Goal: Task Accomplishment & Management: Use online tool/utility

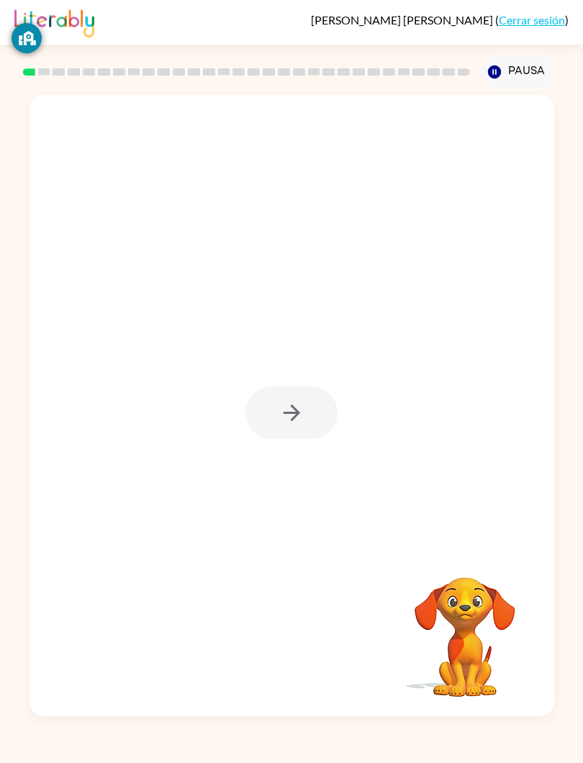
click at [581, 494] on div "Tu navegador debe admitir la reproducción de archivos .mp4 para usar Literably.…" at bounding box center [291, 403] width 583 height 628
click at [293, 418] on icon "button" at bounding box center [291, 413] width 17 height 17
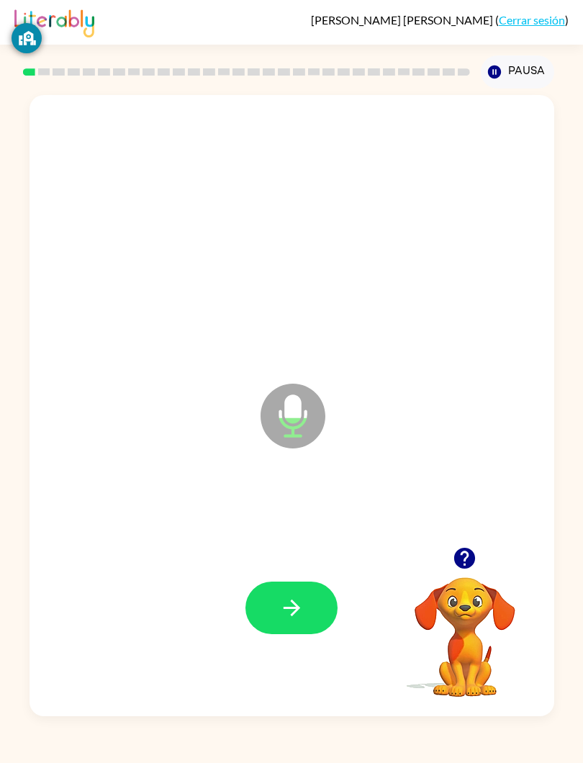
click at [285, 610] on icon "button" at bounding box center [291, 607] width 25 height 25
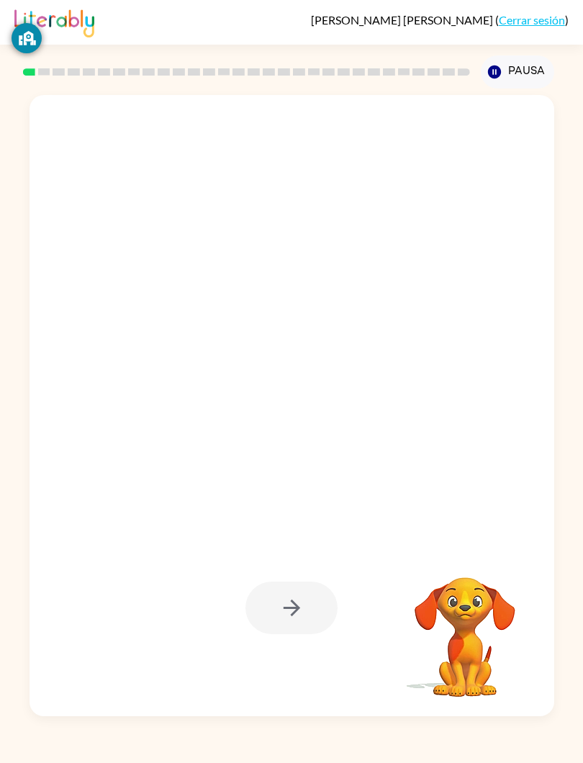
click at [332, 614] on div at bounding box center [291, 608] width 92 height 53
click at [307, 595] on div at bounding box center [291, 608] width 92 height 53
click at [295, 613] on div at bounding box center [291, 608] width 92 height 53
click at [295, 612] on div at bounding box center [291, 608] width 92 height 53
click at [298, 597] on div at bounding box center [291, 608] width 92 height 53
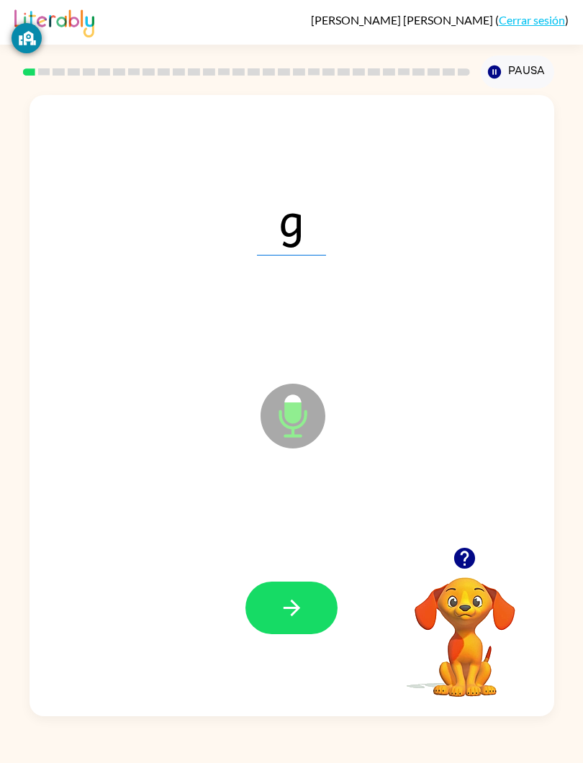
click at [324, 559] on div at bounding box center [292, 608] width 496 height 188
click at [287, 600] on icon "button" at bounding box center [291, 607] width 25 height 25
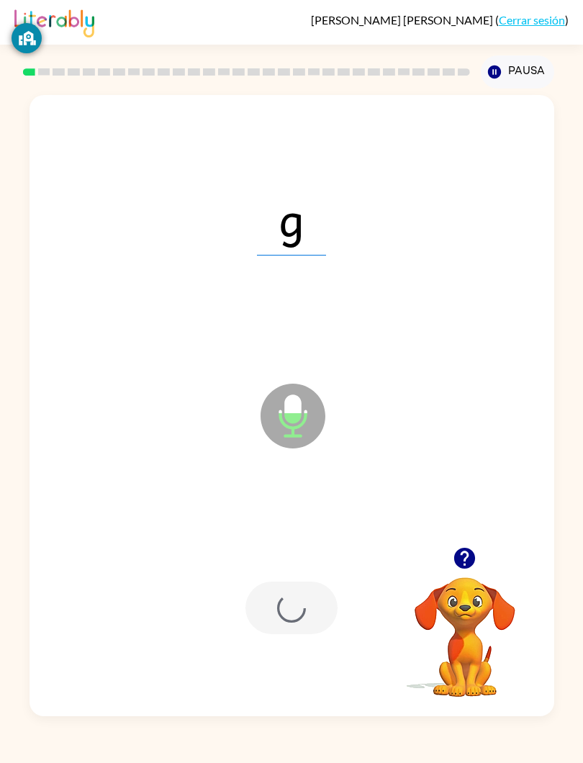
click at [286, 600] on div at bounding box center [291, 608] width 92 height 53
click at [294, 580] on div at bounding box center [292, 608] width 496 height 188
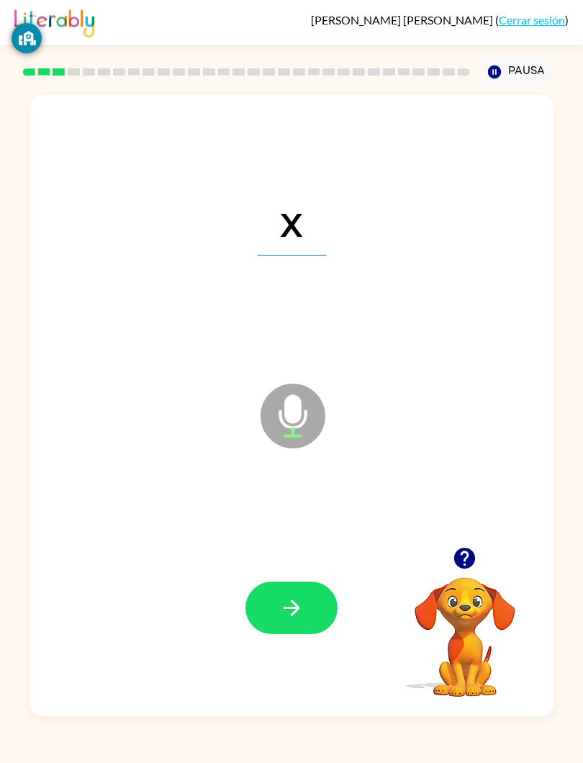
click at [289, 623] on button "button" at bounding box center [291, 608] width 92 height 53
click at [285, 615] on icon "button" at bounding box center [291, 607] width 25 height 25
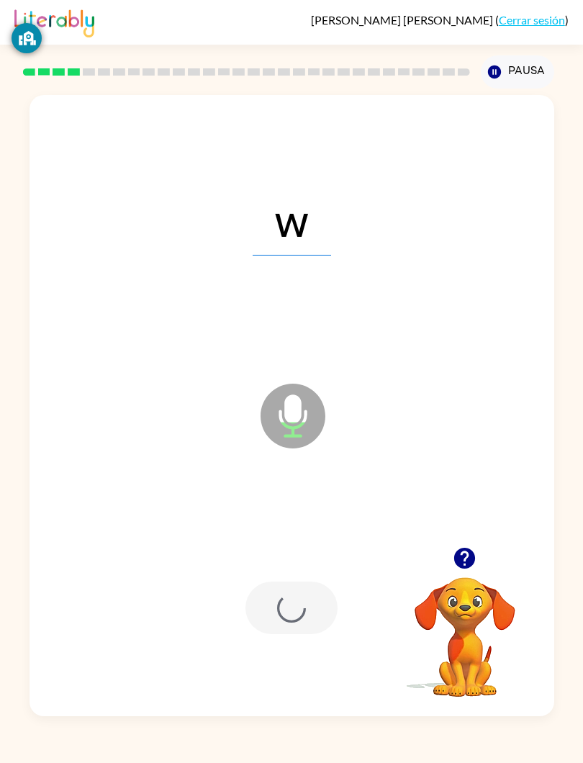
click at [311, 577] on div at bounding box center [292, 608] width 496 height 188
click at [304, 596] on div at bounding box center [291, 608] width 92 height 53
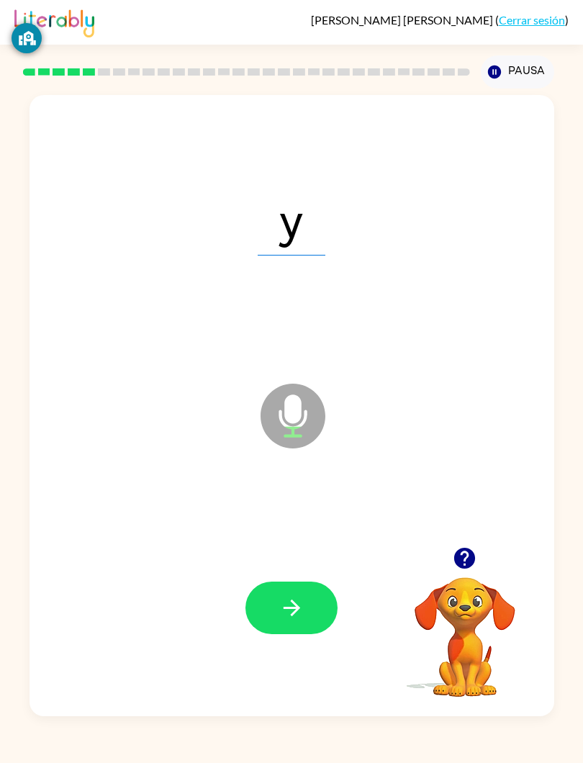
click at [252, 395] on div "Micrófono El micrófono está aquí para cuando sea tu turno de hablar" at bounding box center [257, 380] width 427 height 122
click at [307, 615] on button "button" at bounding box center [291, 608] width 92 height 53
click at [333, 578] on div at bounding box center [292, 608] width 496 height 188
click at [317, 590] on button "button" at bounding box center [291, 608] width 92 height 53
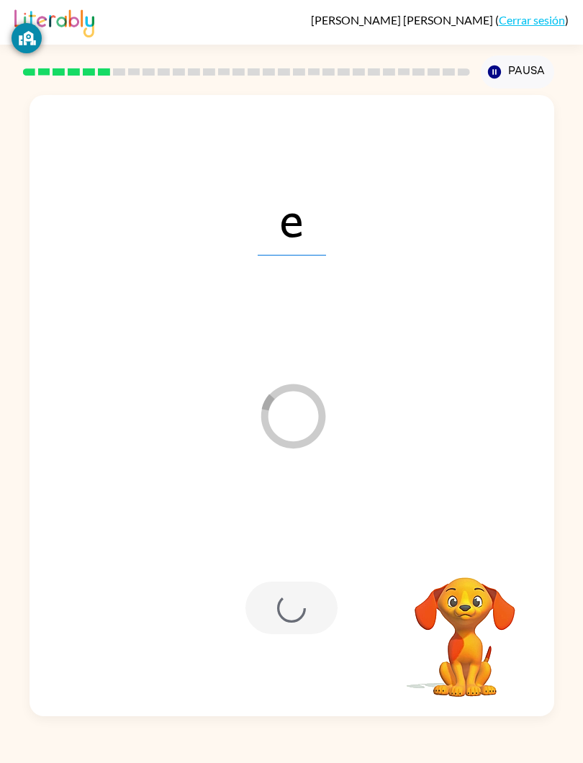
click at [299, 597] on div at bounding box center [291, 608] width 92 height 53
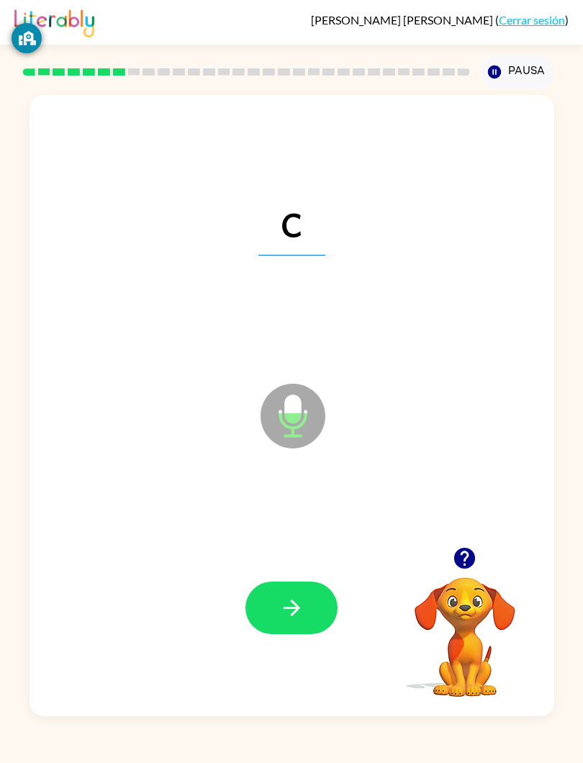
click at [533, 721] on div "[PERSON_NAME] ( Cerrar sesión ) Pausa Pausa c Micrófono El micrófono está aquí …" at bounding box center [291, 381] width 583 height 763
click at [321, 629] on button "button" at bounding box center [291, 608] width 92 height 53
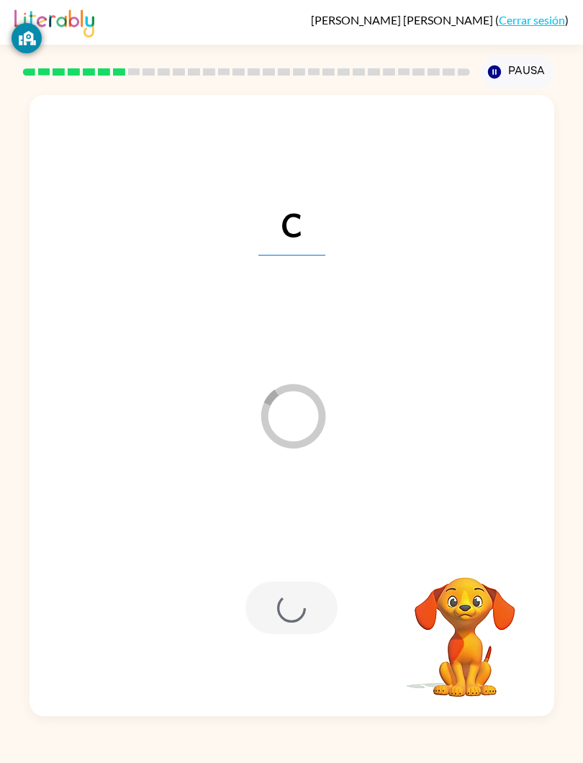
click at [327, 602] on div at bounding box center [291, 608] width 92 height 53
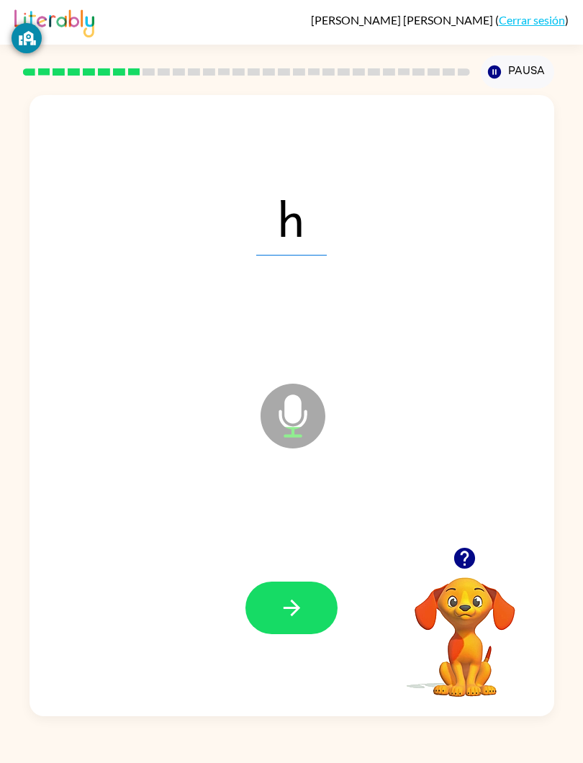
click at [310, 605] on button "button" at bounding box center [291, 608] width 92 height 53
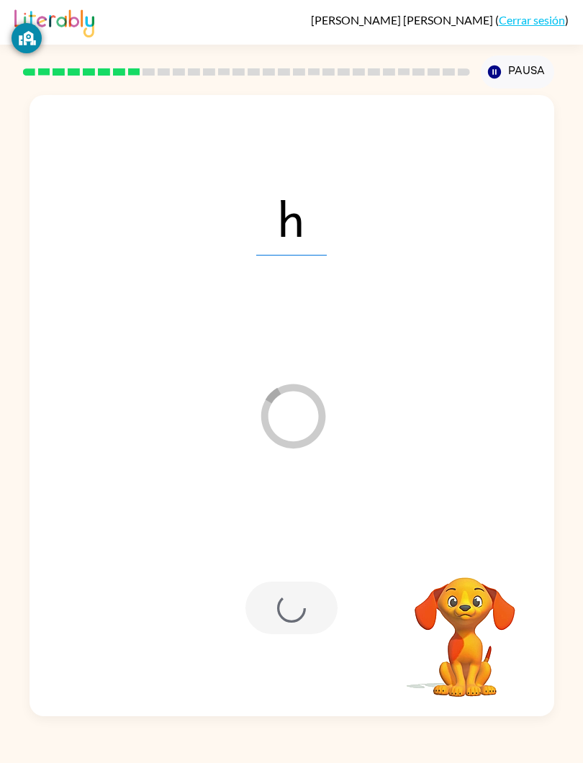
click at [317, 605] on div at bounding box center [291, 608] width 92 height 53
click at [559, 597] on div "Tu navegador debe admitir la reproducción de archivos .mp4 para usar Literably.…" at bounding box center [291, 403] width 583 height 628
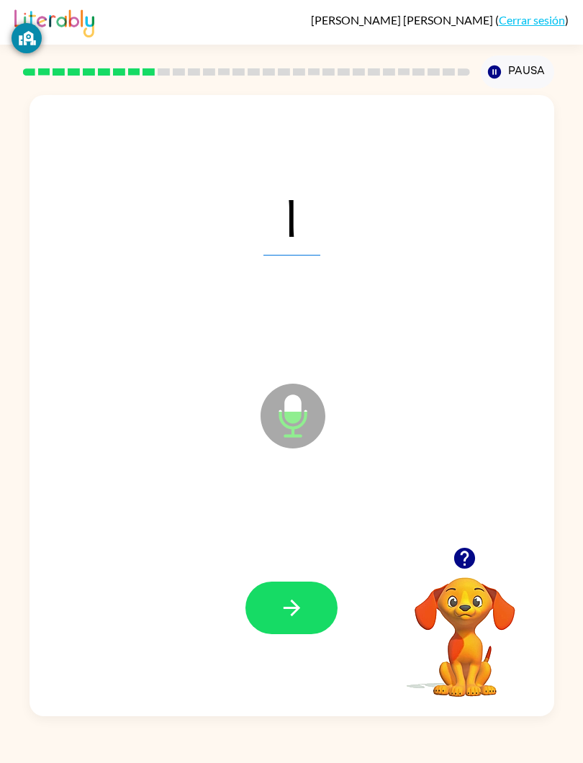
click at [566, 604] on div "l Micrófono El micrófono está aquí para cuando sea tu turno de hablar Tu navega…" at bounding box center [291, 403] width 583 height 628
click at [295, 591] on button "button" at bounding box center [291, 608] width 92 height 53
click at [307, 600] on button "button" at bounding box center [291, 608] width 92 height 53
click at [581, 199] on div "ll Micrófono El micrófono está aquí para cuando sea tu turno de hablar Tu naveg…" at bounding box center [291, 403] width 583 height 628
click at [313, 613] on button "button" at bounding box center [291, 608] width 92 height 53
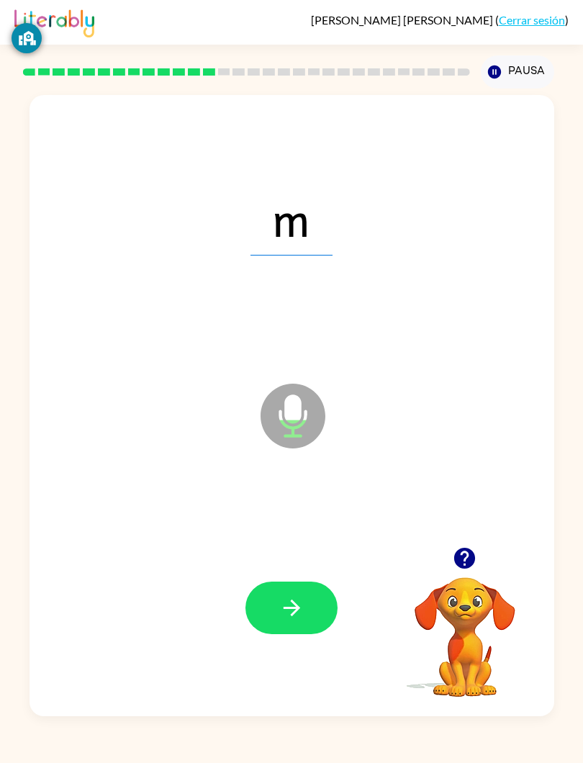
click at [279, 626] on button "button" at bounding box center [291, 608] width 92 height 53
click at [279, 625] on div at bounding box center [291, 608] width 92 height 53
click at [289, 623] on div at bounding box center [291, 608] width 92 height 53
click at [317, 590] on button "button" at bounding box center [291, 608] width 92 height 53
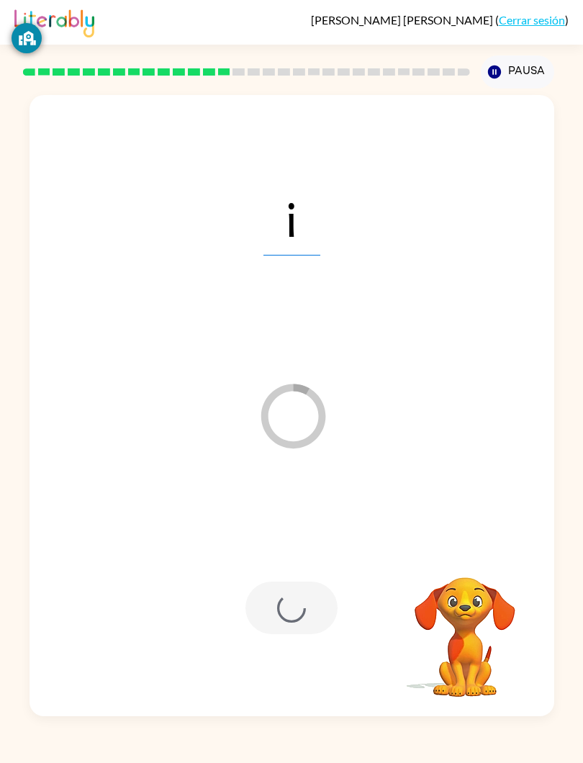
click at [316, 610] on div at bounding box center [291, 608] width 92 height 53
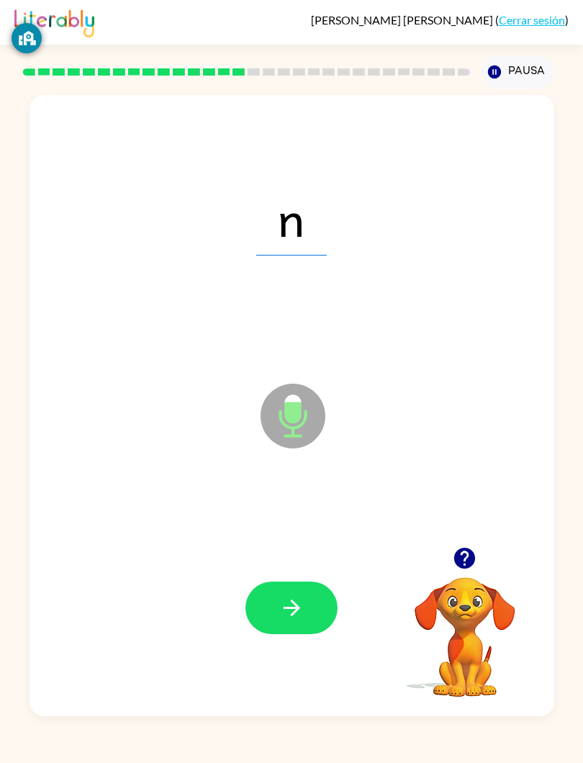
click at [255, 605] on button "button" at bounding box center [291, 608] width 92 height 53
click at [290, 609] on icon "button" at bounding box center [291, 608] width 17 height 17
click at [303, 620] on icon "button" at bounding box center [291, 607] width 25 height 25
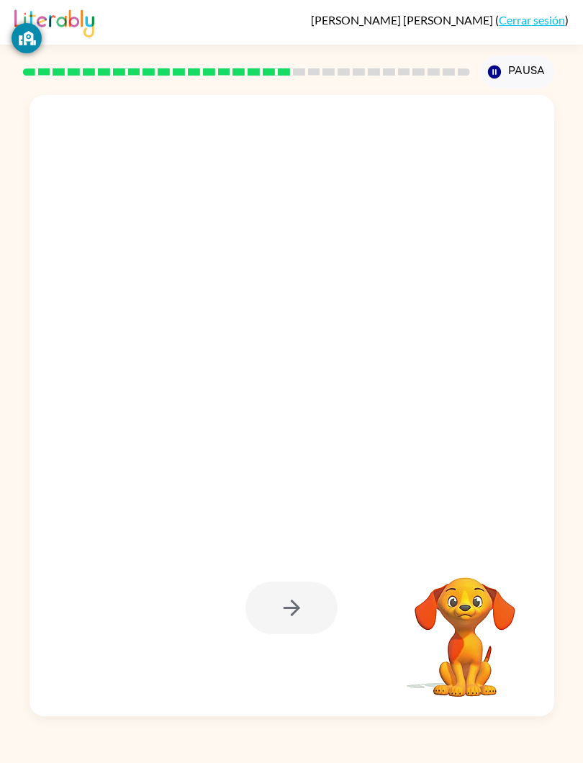
click at [43, 56] on div at bounding box center [247, 72] width 452 height 50
click at [320, 592] on div at bounding box center [291, 608] width 92 height 53
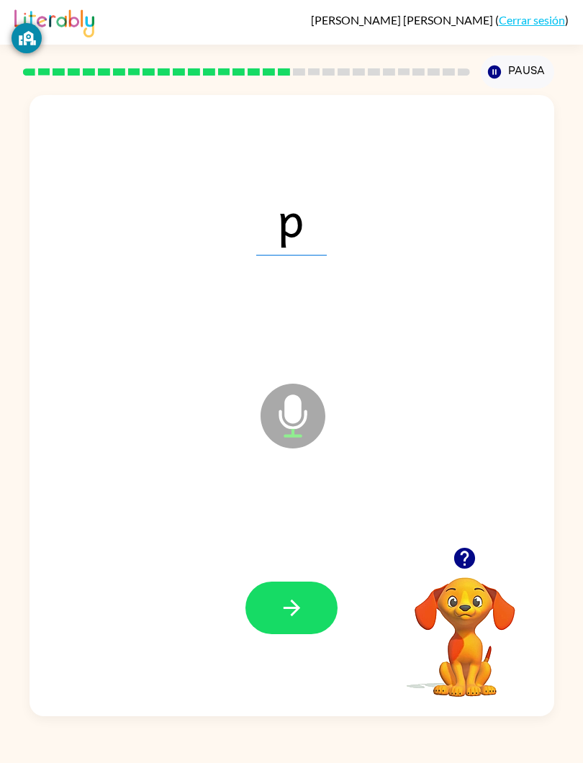
click at [327, 582] on div at bounding box center [291, 608] width 92 height 53
click at [335, 593] on div at bounding box center [291, 608] width 92 height 53
click at [309, 619] on button "button" at bounding box center [291, 608] width 92 height 53
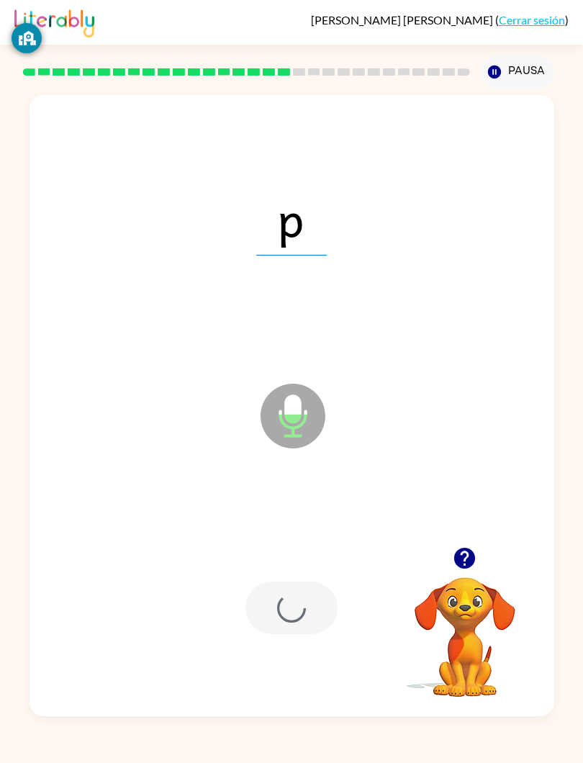
click at [309, 619] on div at bounding box center [291, 608] width 92 height 53
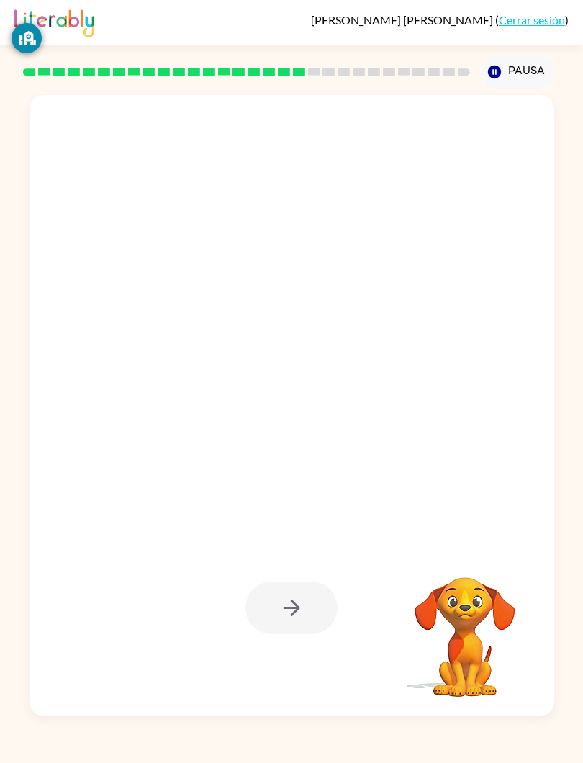
click at [333, 605] on div at bounding box center [291, 608] width 92 height 53
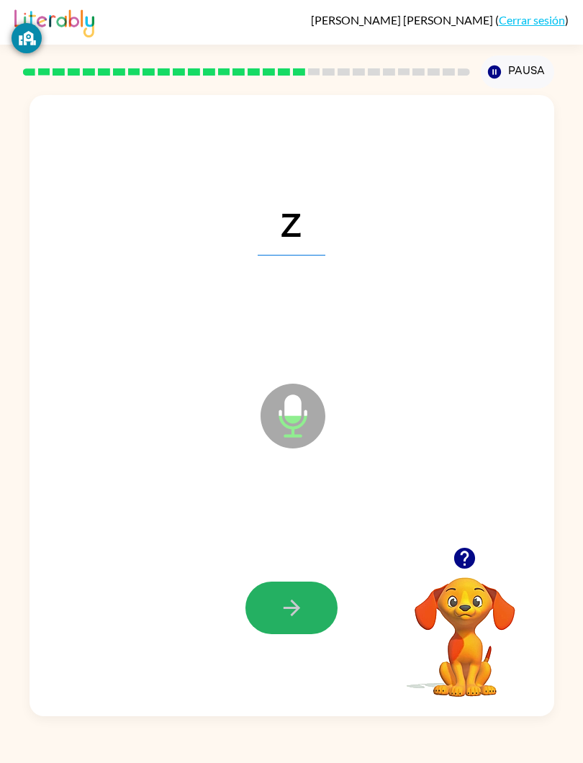
click at [324, 617] on button "button" at bounding box center [291, 608] width 92 height 53
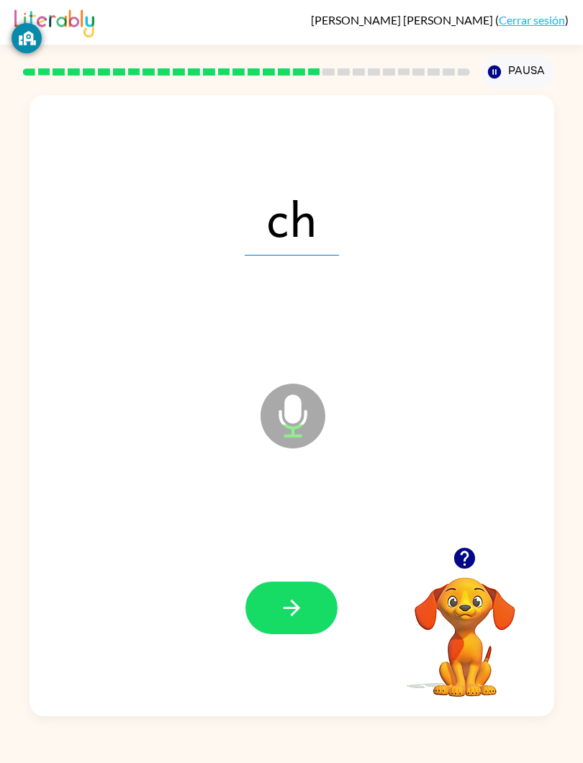
click at [307, 615] on button "button" at bounding box center [291, 608] width 92 height 53
click at [320, 585] on button "button" at bounding box center [291, 608] width 92 height 53
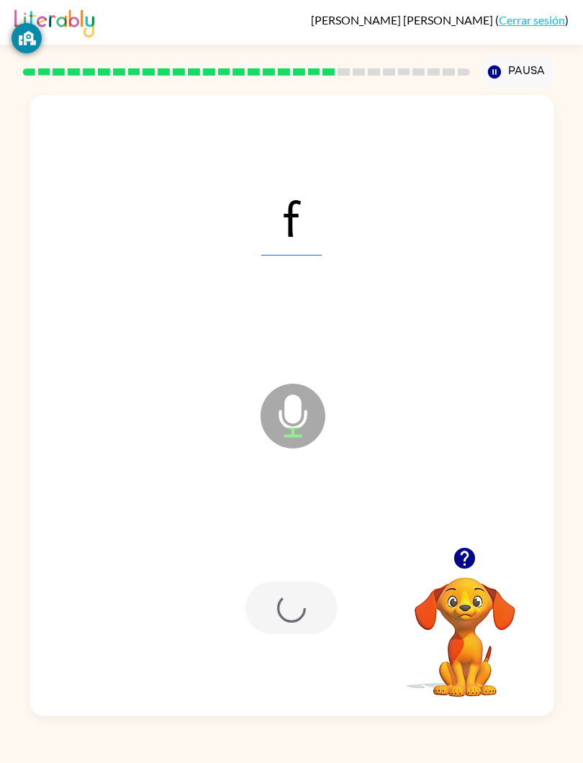
click at [320, 584] on div at bounding box center [291, 608] width 92 height 53
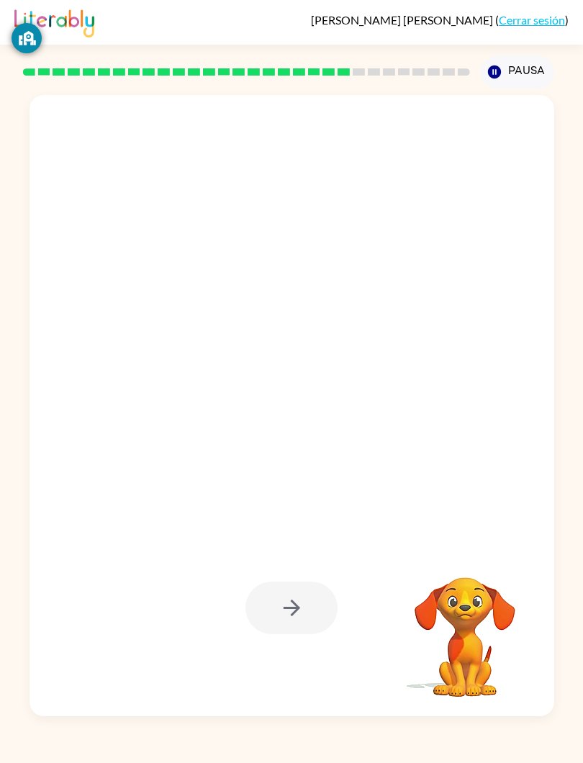
click at [286, 607] on div at bounding box center [291, 608] width 92 height 53
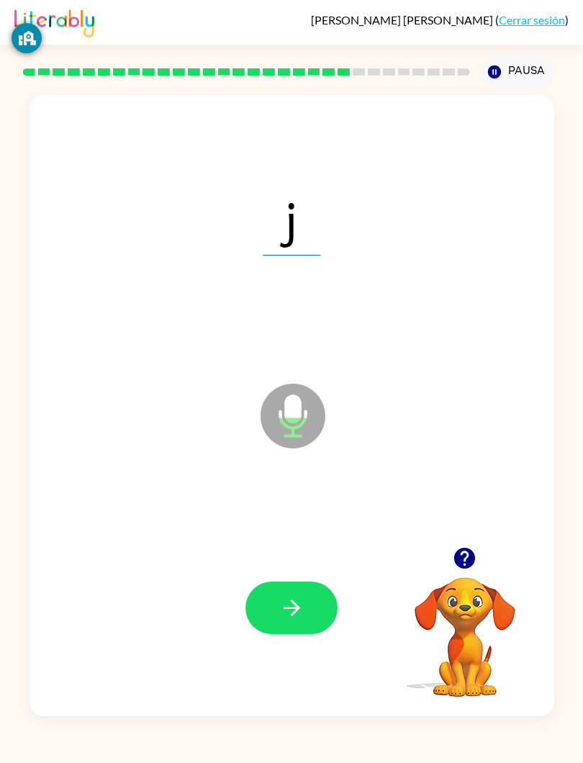
click at [307, 589] on button "button" at bounding box center [291, 608] width 92 height 53
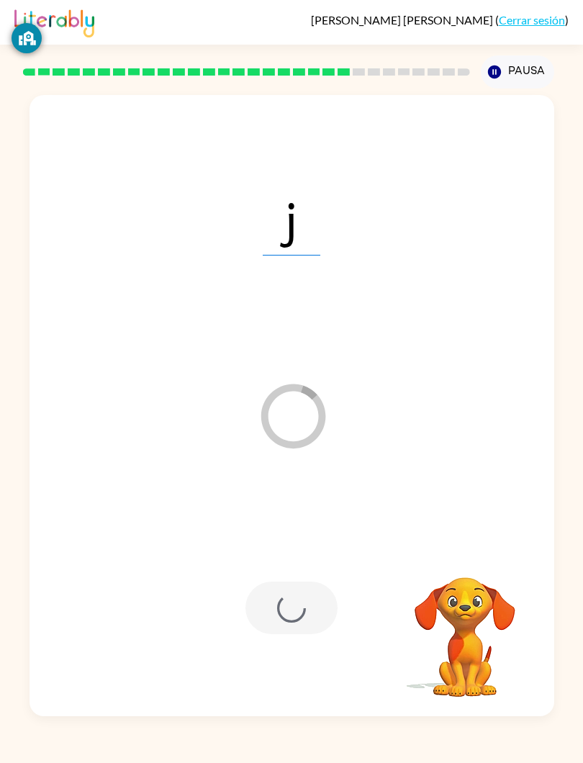
click at [331, 613] on div at bounding box center [291, 608] width 92 height 53
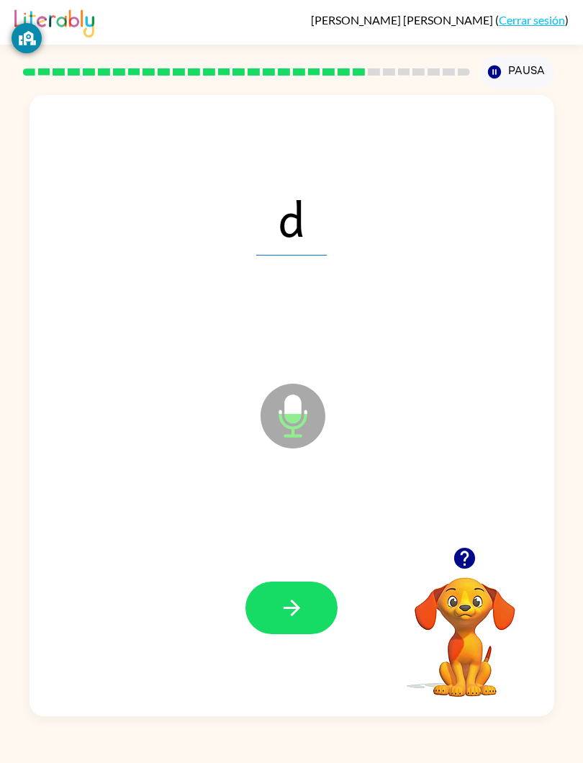
click at [304, 574] on div at bounding box center [292, 608] width 496 height 188
click at [304, 573] on div at bounding box center [292, 608] width 496 height 188
click at [302, 606] on icon "button" at bounding box center [291, 607] width 25 height 25
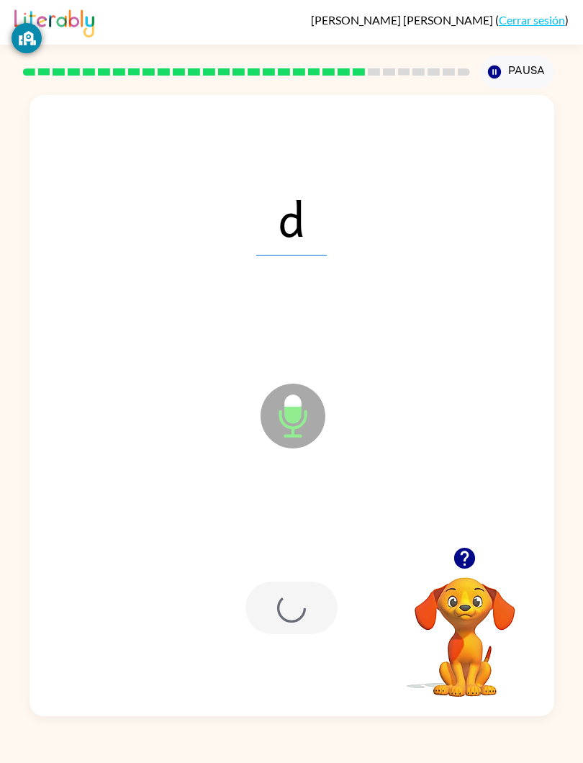
click at [302, 605] on div at bounding box center [291, 608] width 92 height 53
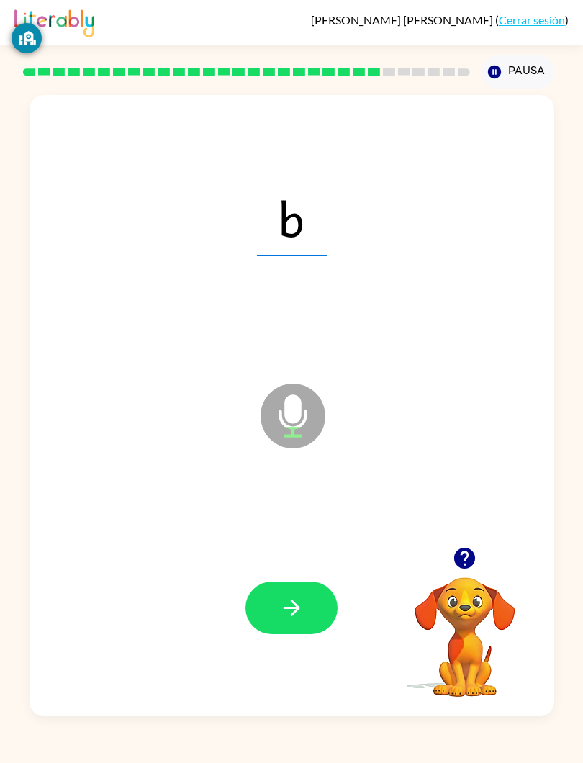
click at [302, 613] on icon "button" at bounding box center [291, 607] width 25 height 25
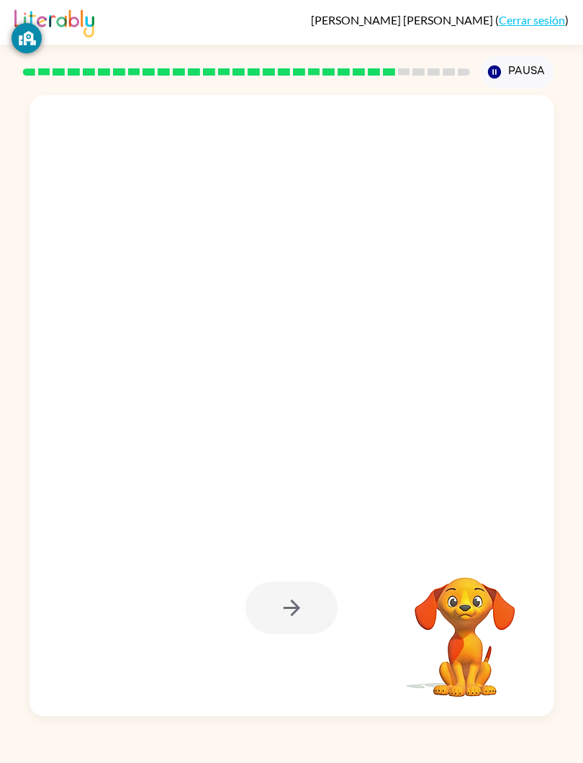
click at [325, 616] on div at bounding box center [291, 608] width 92 height 53
click at [302, 588] on div at bounding box center [291, 608] width 92 height 53
click at [320, 602] on div at bounding box center [291, 608] width 92 height 53
click at [312, 604] on button "button" at bounding box center [291, 608] width 92 height 53
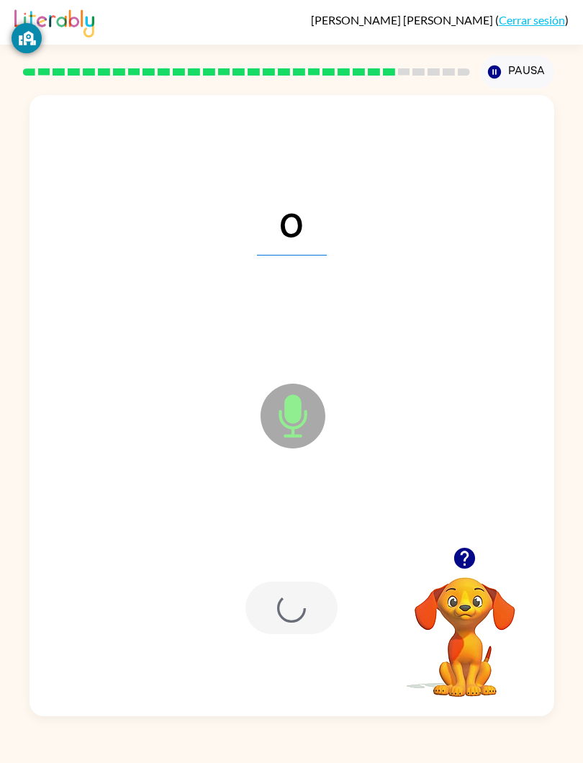
click at [312, 604] on div at bounding box center [291, 608] width 92 height 53
click at [315, 565] on div at bounding box center [292, 608] width 496 height 188
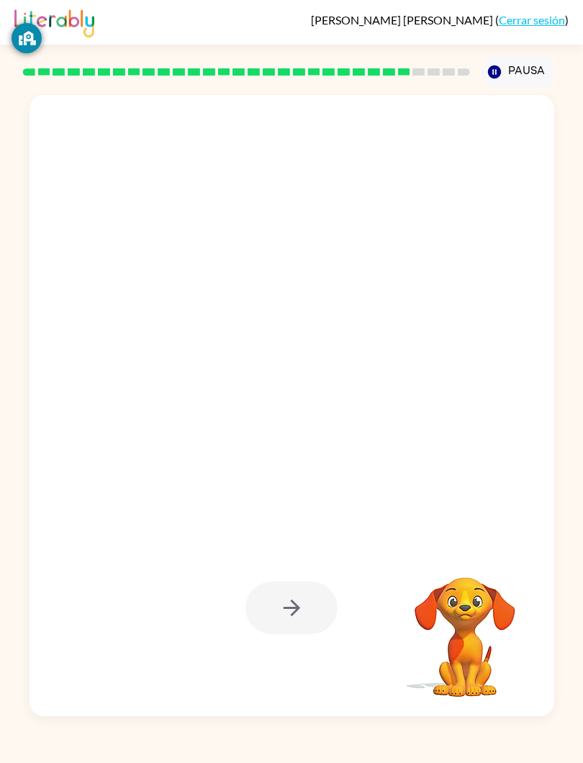
click at [310, 610] on div at bounding box center [291, 608] width 92 height 53
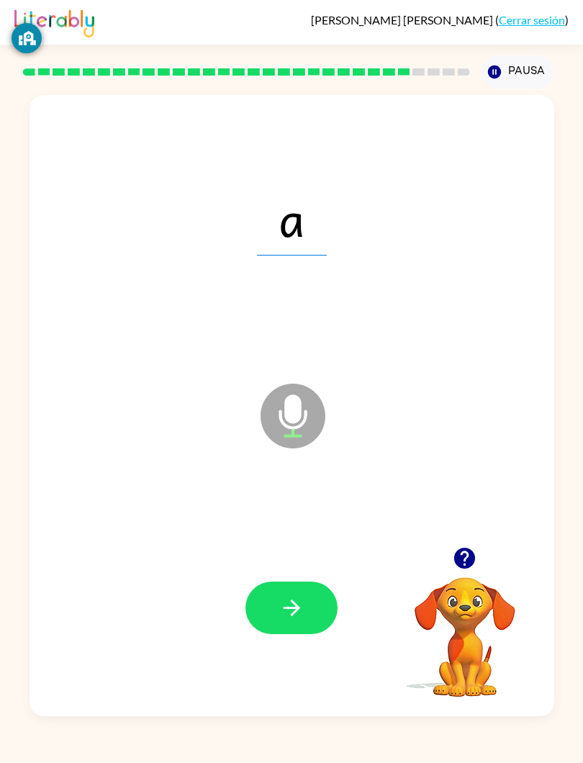
click at [304, 592] on button "button" at bounding box center [291, 608] width 92 height 53
click at [292, 618] on div at bounding box center [291, 608] width 92 height 53
click at [317, 624] on button "button" at bounding box center [291, 608] width 92 height 53
click at [317, 592] on button "button" at bounding box center [291, 608] width 92 height 53
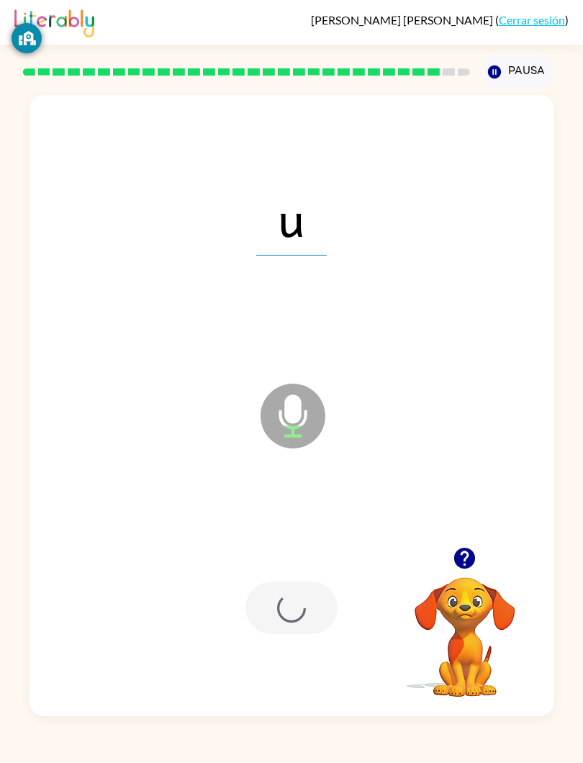
click at [317, 591] on div at bounding box center [291, 608] width 92 height 53
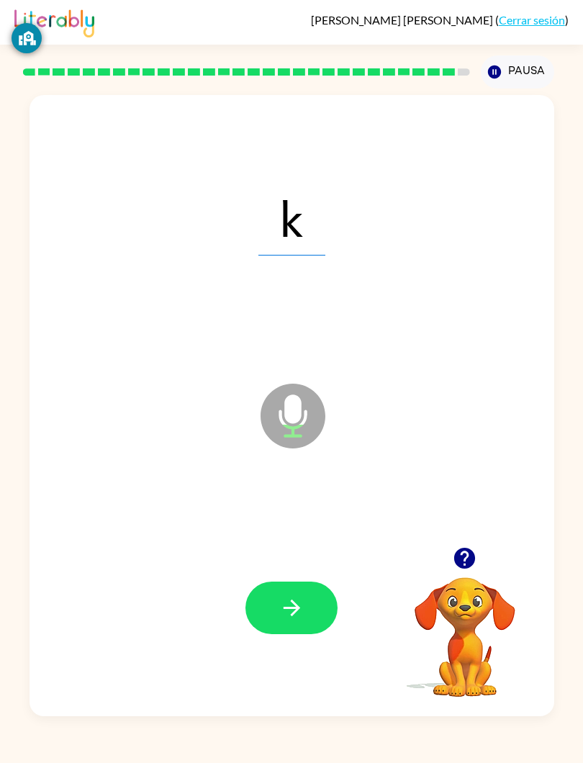
click at [289, 610] on icon "button" at bounding box center [291, 607] width 25 height 25
